Goal: Register for event/course

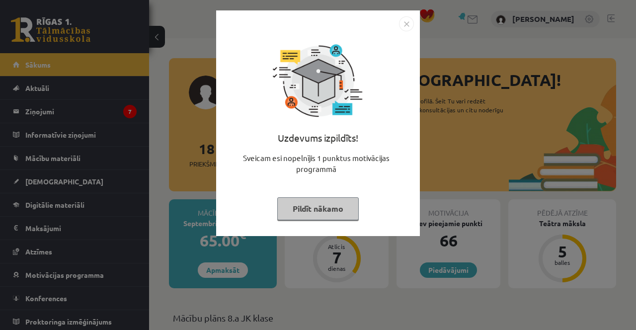
click at [394, 21] on div at bounding box center [318, 23] width 192 height 15
click at [400, 30] on img "Close" at bounding box center [406, 23] width 15 height 15
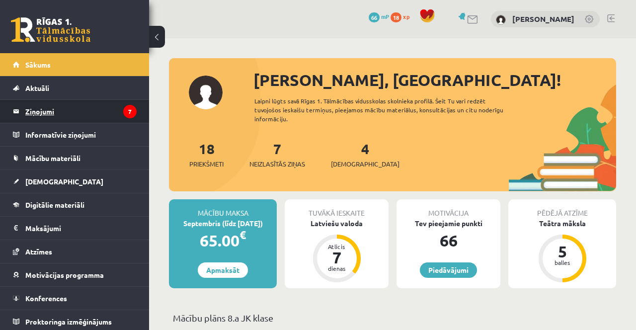
click at [107, 111] on legend "Ziņojumi 7" at bounding box center [80, 111] width 111 height 23
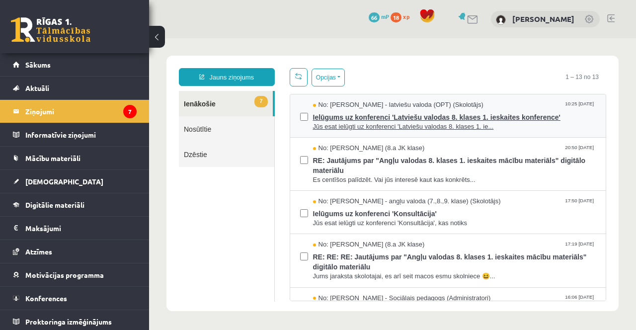
click at [535, 115] on span "Ielūgums uz konferenci 'Latviešu valodas 8. klases 1. ieskaites konference'" at bounding box center [454, 116] width 283 height 12
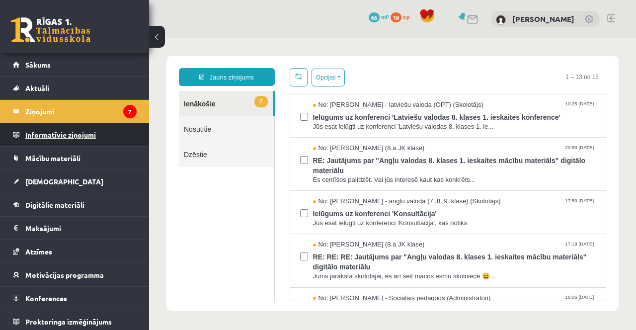
click at [101, 129] on legend "Informatīvie ziņojumi 0" at bounding box center [80, 134] width 111 height 23
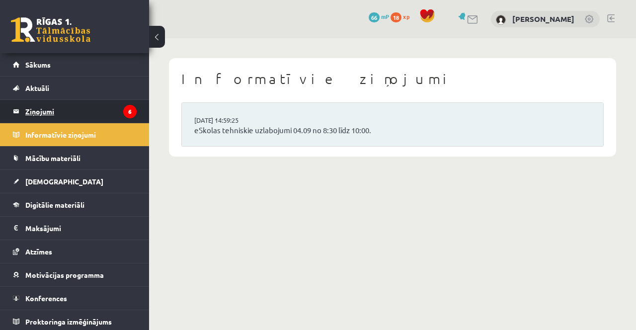
click at [125, 115] on icon "6" at bounding box center [129, 111] width 13 height 13
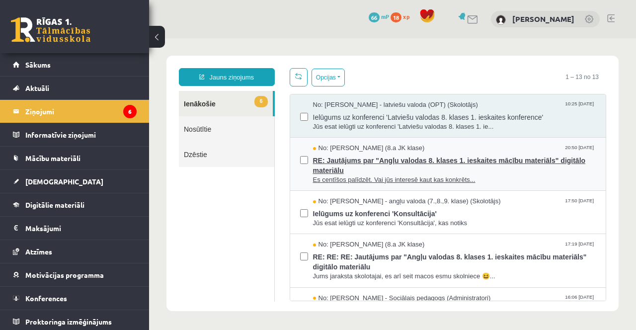
click at [476, 170] on span "RE: Jautājums par "Angļu valodas 8. klases 1. ieskaites mācību materiāls" digit…" at bounding box center [454, 164] width 283 height 22
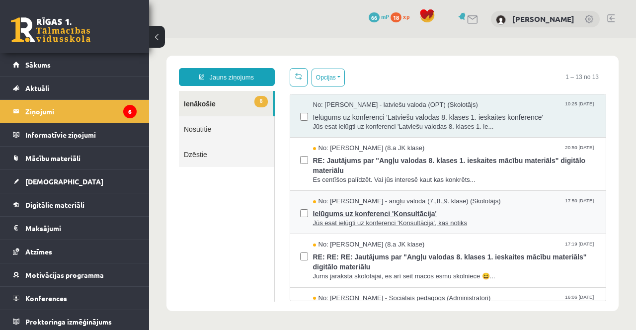
click at [397, 211] on span "Ielūgums uz konferenci 'Konsultācija'" at bounding box center [454, 212] width 283 height 12
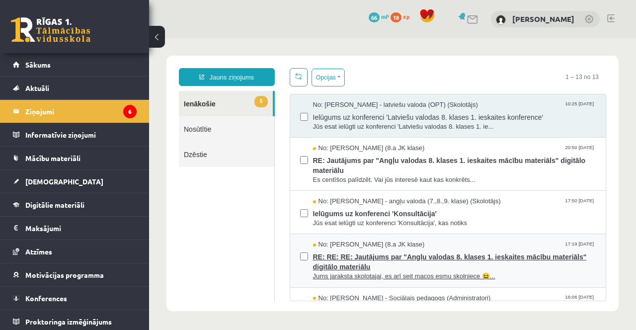
click at [434, 274] on span "Jums jaraksta skolotajai, es arī seit macos esmu skolniece 😆..." at bounding box center [454, 276] width 283 height 9
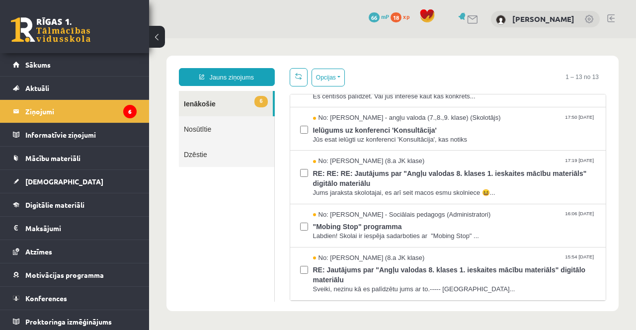
scroll to position [84, 0]
click at [491, 227] on span ""Mobing Stop" programma" at bounding box center [454, 225] width 283 height 12
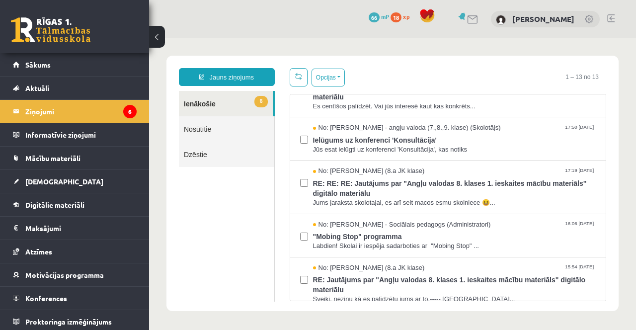
scroll to position [77, 0]
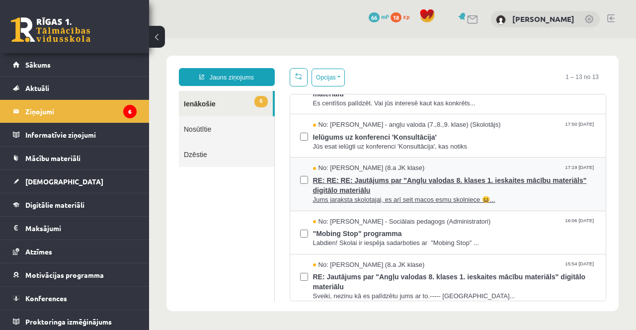
click at [501, 189] on span "RE: RE: RE: Jautājums par "Angļu valodas 8. klases 1. ieskaites mācību materiāl…" at bounding box center [454, 184] width 283 height 22
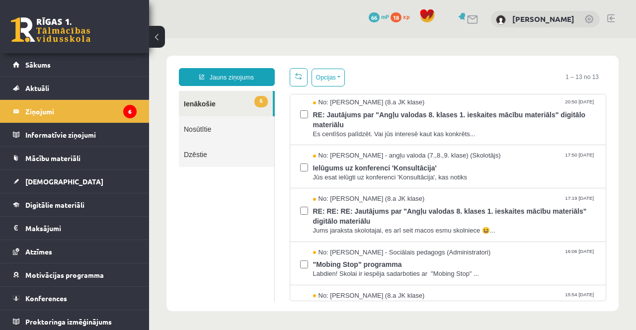
scroll to position [53, 0]
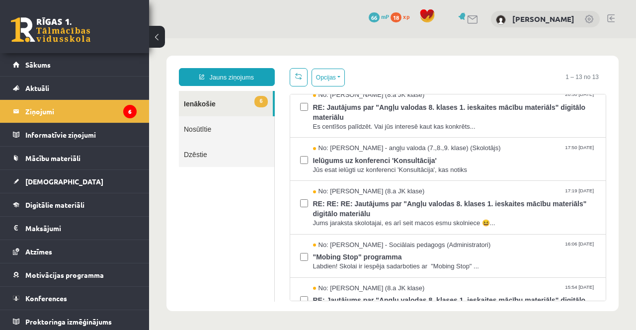
click at [513, 207] on span "RE: RE: RE: Jautājums par "Angļu valodas 8. klases 1. ieskaites mācību materiāl…" at bounding box center [454, 207] width 283 height 22
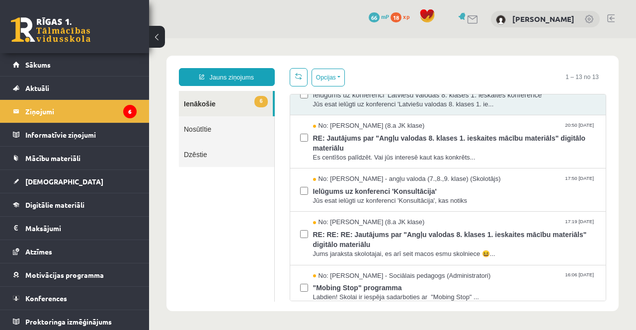
scroll to position [30, 0]
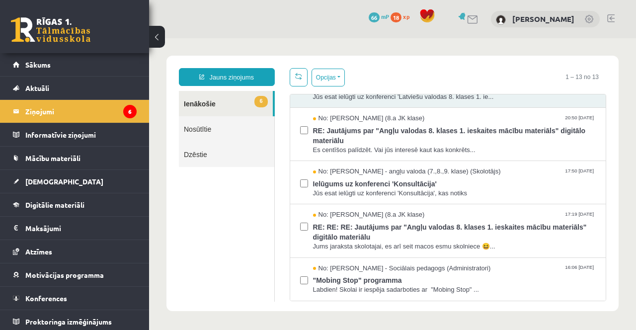
click at [491, 235] on span "RE: RE: RE: Jautājums par "Angļu valodas 8. klases 1. ieskaites mācību materiāl…" at bounding box center [454, 231] width 283 height 22
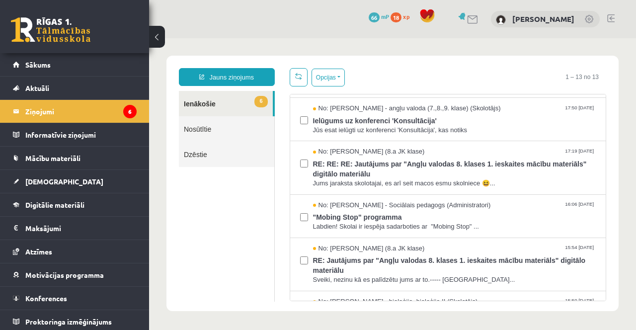
scroll to position [101, 0]
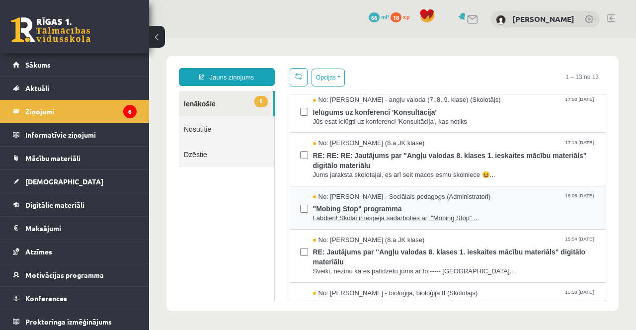
click at [468, 212] on span ""Mobing Stop" programma" at bounding box center [454, 207] width 283 height 12
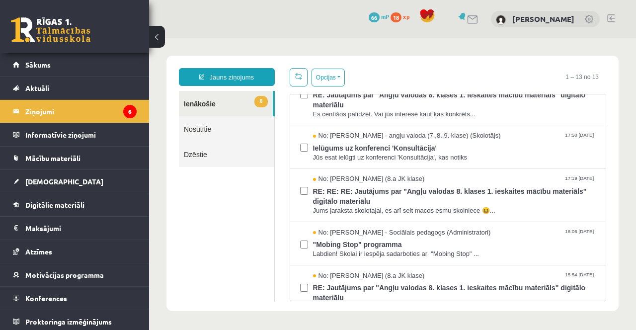
scroll to position [69, 0]
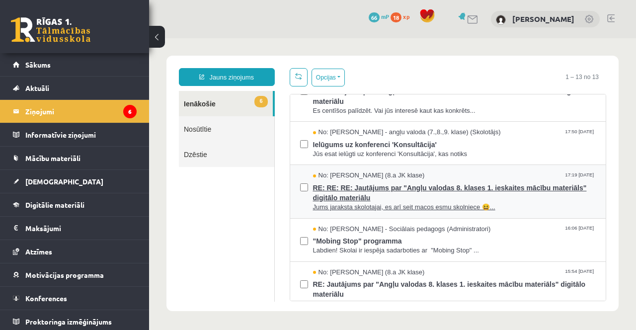
click at [525, 194] on span "RE: RE: RE: Jautājums par "Angļu valodas 8. klases 1. ieskaites mācību materiāl…" at bounding box center [454, 191] width 283 height 22
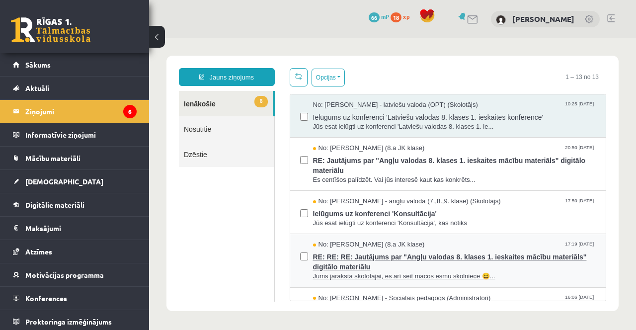
click at [500, 272] on span "Jums jaraksta skolotajai, es arī seit macos esmu skolniece 😆..." at bounding box center [454, 276] width 283 height 9
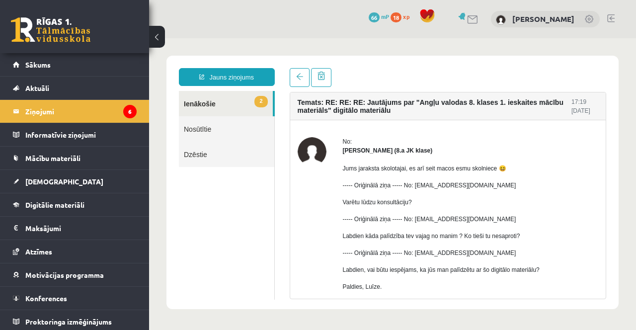
scroll to position [0, 0]
click at [593, 330] on div "No: Alīna Pugačova (8.a JK klase) Jums jaraksta skolotajai, es arī seit macos e…" at bounding box center [448, 235] width 301 height 196
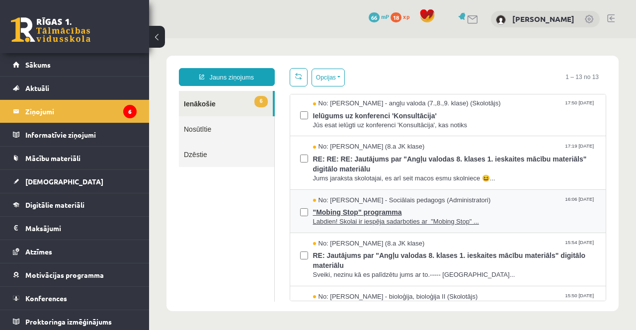
click at [455, 221] on span "Labdien! Skolai ir iespēja sadarboties ar "Mobing Stop" ..." at bounding box center [454, 221] width 283 height 9
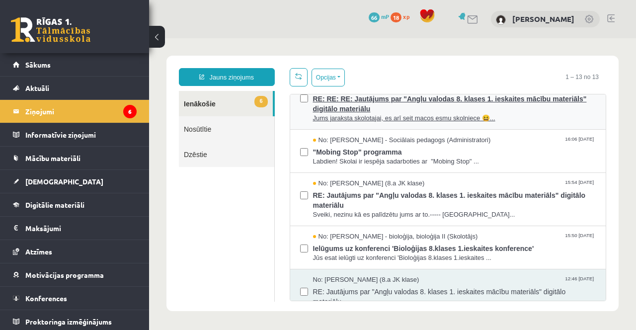
click at [433, 117] on span "Jums jaraksta skolotajai, es arī seit macos esmu skolniece 😆..." at bounding box center [454, 118] width 283 height 9
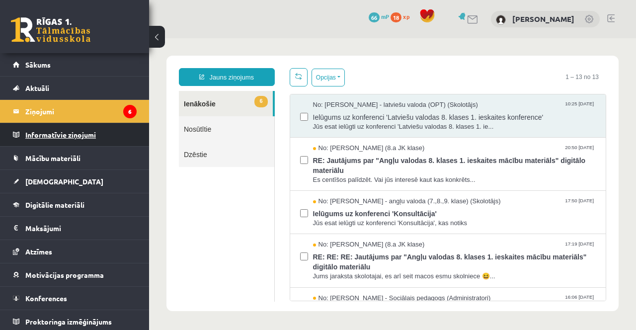
click at [52, 145] on legend "Informatīvie ziņojumi 0" at bounding box center [80, 134] width 111 height 23
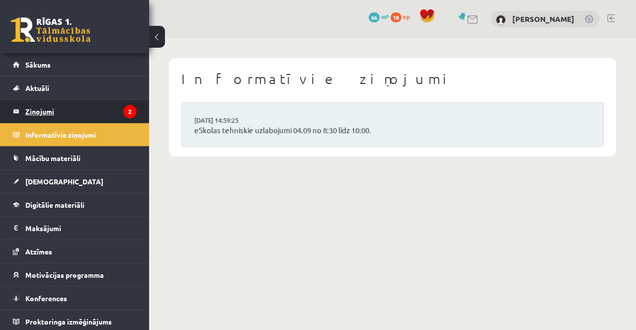
click at [100, 113] on legend "Ziņojumi 2" at bounding box center [80, 111] width 111 height 23
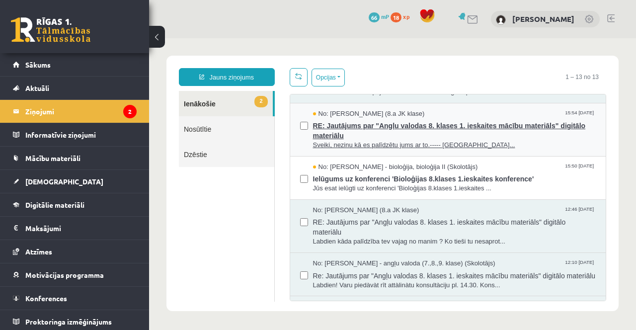
click at [445, 130] on span "RE: Jautājums par "Angļu valodas 8. klases 1. ieskaites mācību materiāls" digit…" at bounding box center [454, 129] width 283 height 22
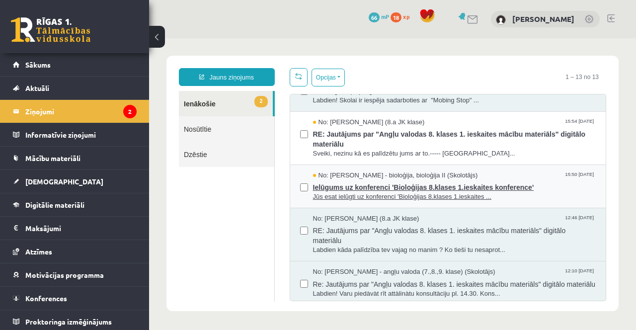
click at [409, 184] on span "Ielūgums uz konferenci 'Bioloģijas 8.klases 1.ieskaites konference'" at bounding box center [454, 186] width 283 height 12
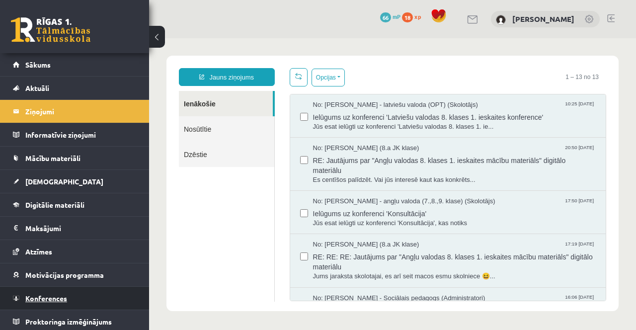
click at [77, 295] on link "Konferences" at bounding box center [75, 298] width 124 height 23
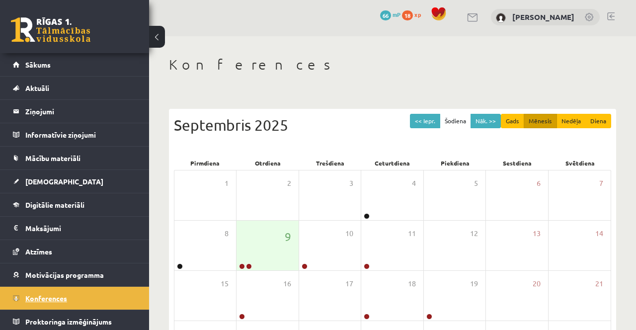
scroll to position [18, 0]
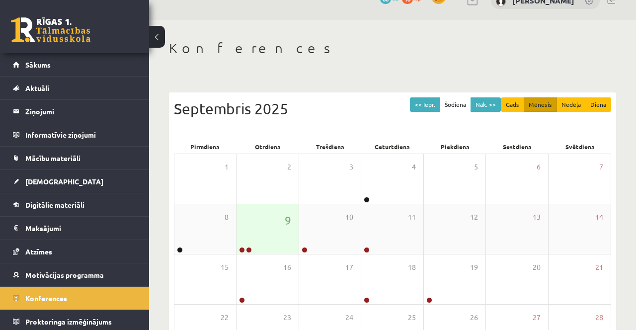
click at [241, 250] on link at bounding box center [242, 250] width 6 height 6
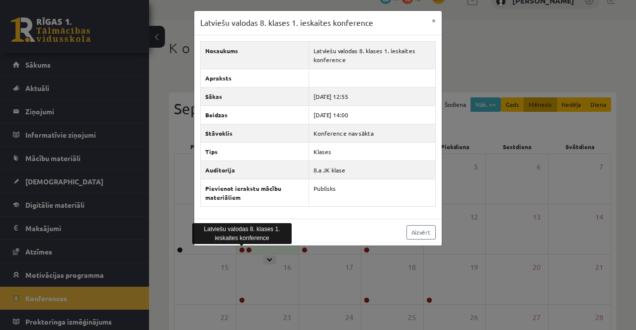
click at [475, 225] on div "Latviešu valodas 8. klases 1. ieskaites konference × Nosaukums Latviešu valodas…" at bounding box center [318, 165] width 636 height 330
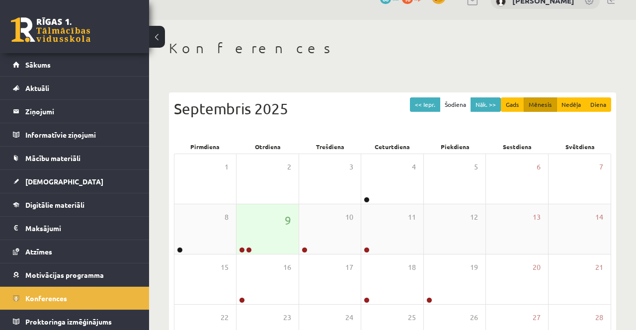
click at [249, 253] on link at bounding box center [249, 250] width 6 height 6
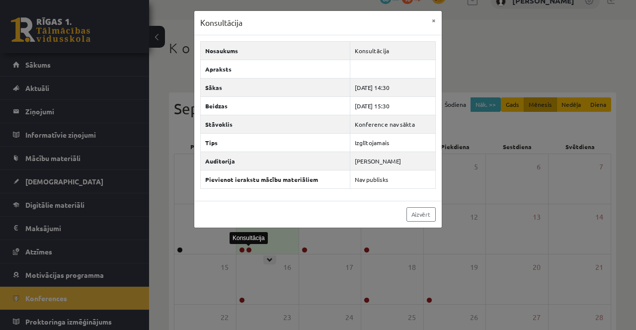
click at [508, 231] on div "Konsultācija × Nosaukums Konsultācija Apraksts Sākas [DATE] 14:30 Beidzas [DATE…" at bounding box center [318, 165] width 636 height 330
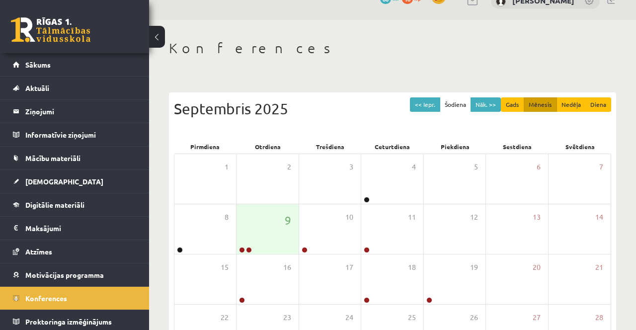
scroll to position [113, 0]
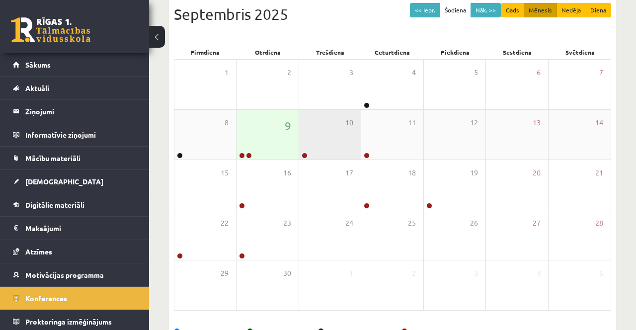
click at [315, 142] on div "10" at bounding box center [330, 135] width 62 height 50
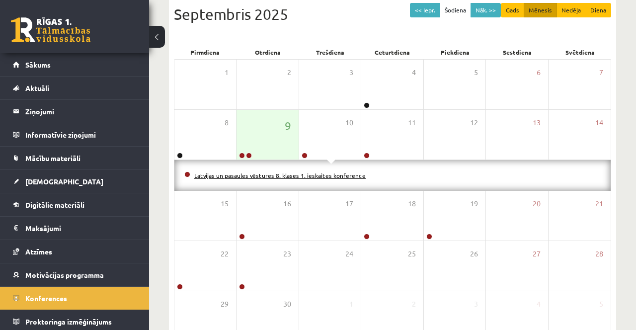
click at [281, 173] on link "Latvijas un pasaules vēstures 8. klases 1. ieskaites konference" at bounding box center [280, 176] width 172 height 8
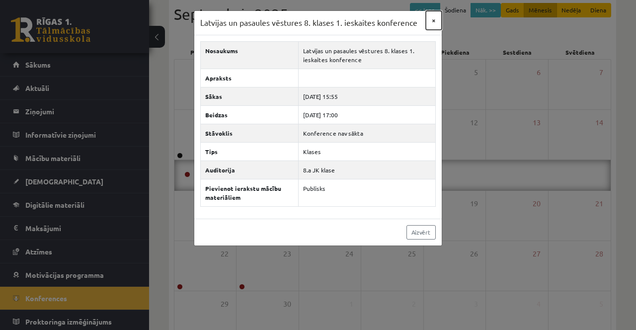
click at [428, 21] on button "×" at bounding box center [434, 20] width 16 height 19
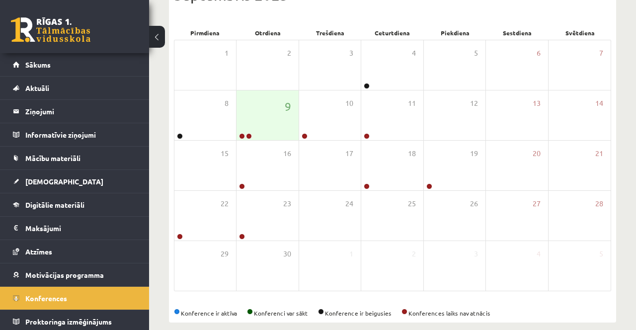
scroll to position [139, 0]
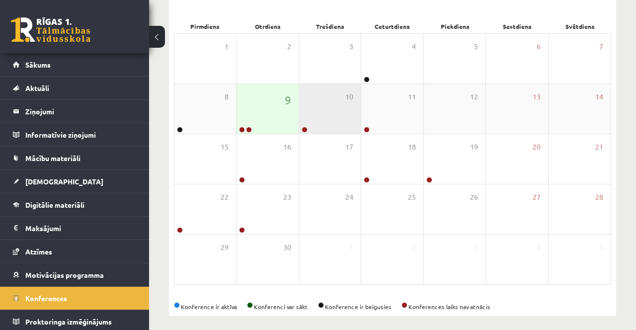
click at [313, 129] on div "10" at bounding box center [330, 109] width 62 height 50
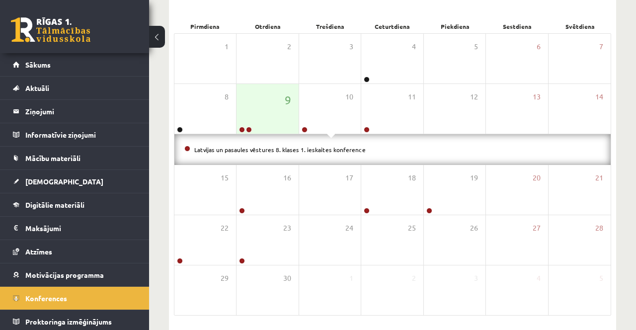
click at [328, 158] on div "Latvijas un pasaules vēstures 8. klases 1. ieskaites konference" at bounding box center [393, 149] width 437 height 31
click at [429, 104] on div "12" at bounding box center [455, 109] width 62 height 50
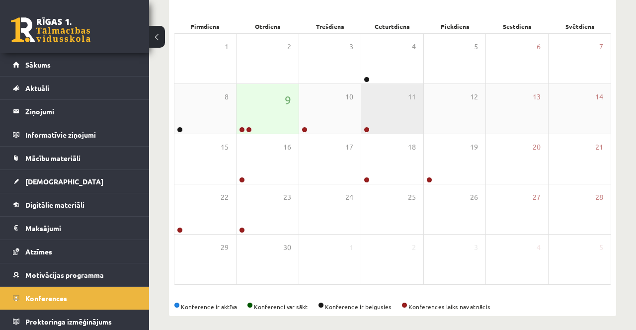
click at [397, 88] on div "11" at bounding box center [392, 109] width 62 height 50
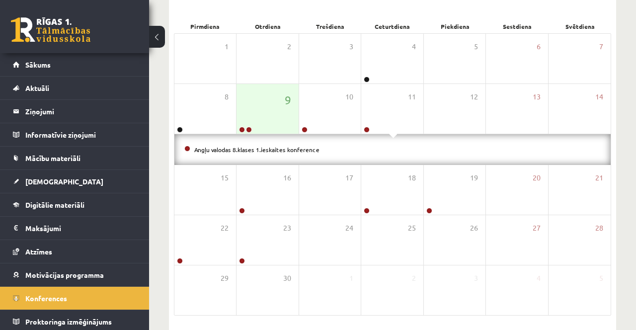
click at [353, 148] on li "Angļu valodas 8.klases 1.ieskaites konference" at bounding box center [392, 149] width 417 height 11
click at [369, 127] on div at bounding box center [365, 130] width 9 height 7
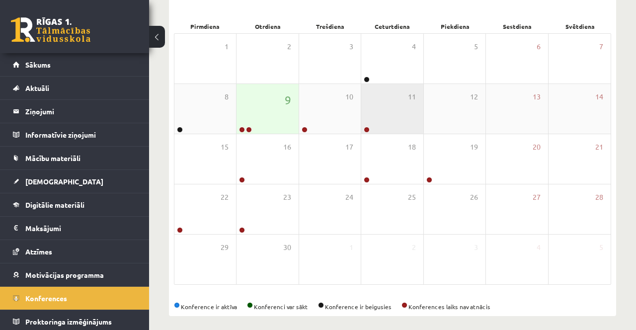
click at [368, 129] on link at bounding box center [367, 130] width 6 height 6
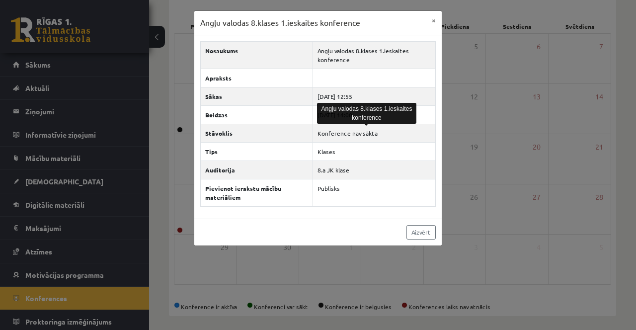
click at [474, 125] on div "Angļu valodas 8.klases 1.ieskaites konference × Nosaukums Angļu valodas 8.klase…" at bounding box center [318, 165] width 636 height 330
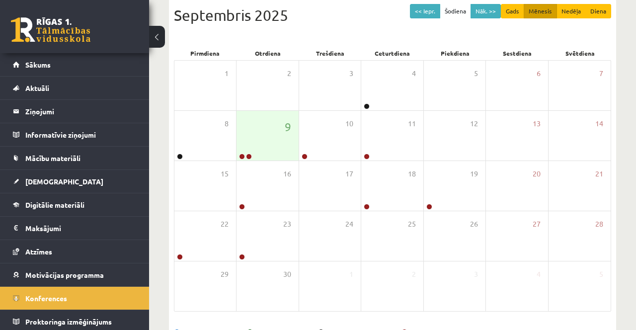
scroll to position [113, 0]
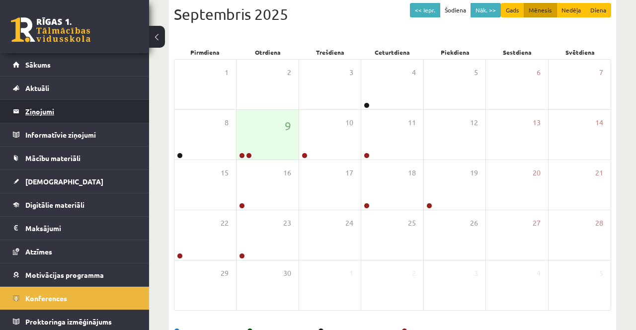
click at [98, 119] on legend "Ziņojumi 0" at bounding box center [80, 111] width 111 height 23
